Goal: Navigation & Orientation: Find specific page/section

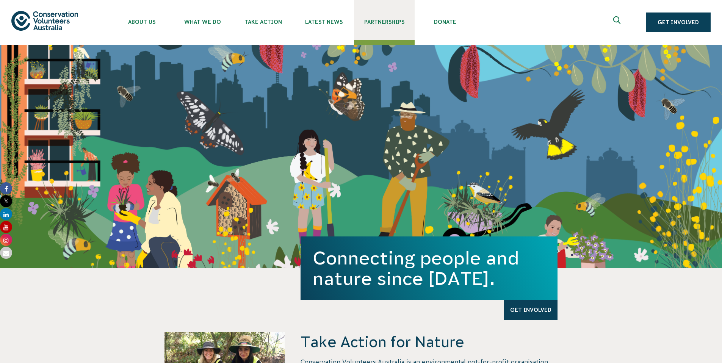
click at [381, 23] on span "Partnerships" at bounding box center [384, 22] width 61 height 6
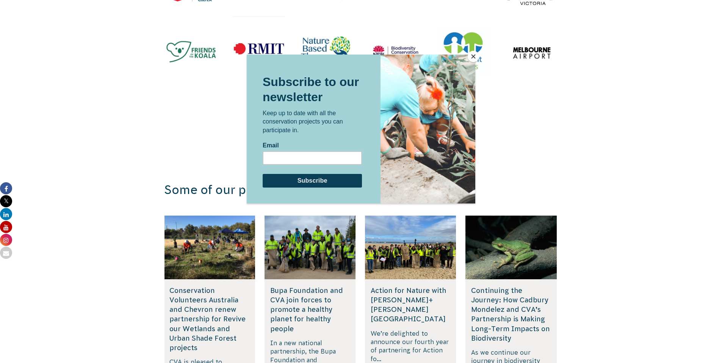
scroll to position [1120, 0]
click at [503, 131] on div at bounding box center [361, 181] width 722 height 363
click at [473, 59] on button "Close" at bounding box center [473, 56] width 11 height 11
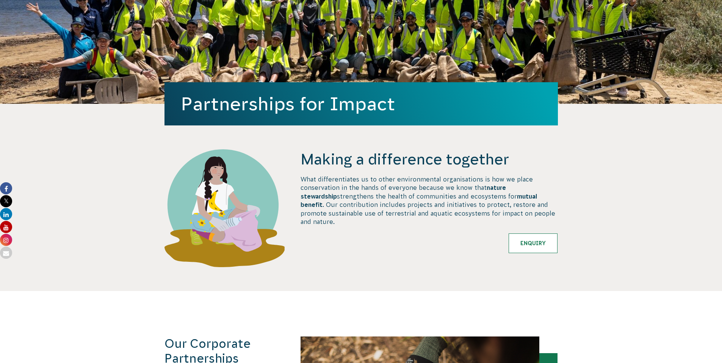
scroll to position [0, 0]
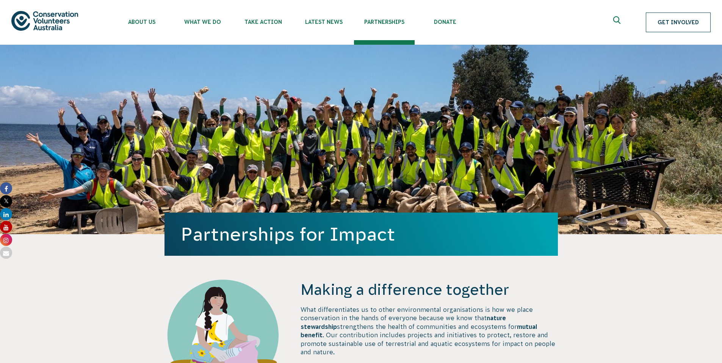
click at [672, 24] on link "Get Involved" at bounding box center [678, 23] width 65 height 20
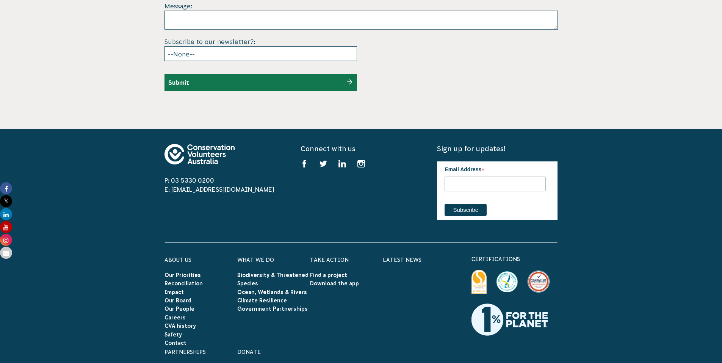
scroll to position [2290, 0]
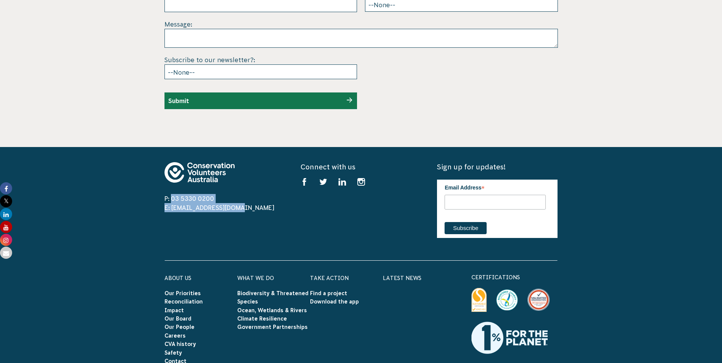
drag, startPoint x: 231, startPoint y: 180, endPoint x: 153, endPoint y: 173, distance: 78.7
click at [153, 173] on div "P: 03 5330 0200 E: info@cva.org.au Connect with us Find us on facebook Find us …" at bounding box center [361, 344] width 422 height 365
drag, startPoint x: 153, startPoint y: 173, endPoint x: 244, endPoint y: 185, distance: 92.0
click at [244, 185] on div "P: 03 5330 0200 E: info@cva.org.au Connect with us Find us on facebook Find us …" at bounding box center [361, 344] width 422 height 365
